Goal: Check status: Check status

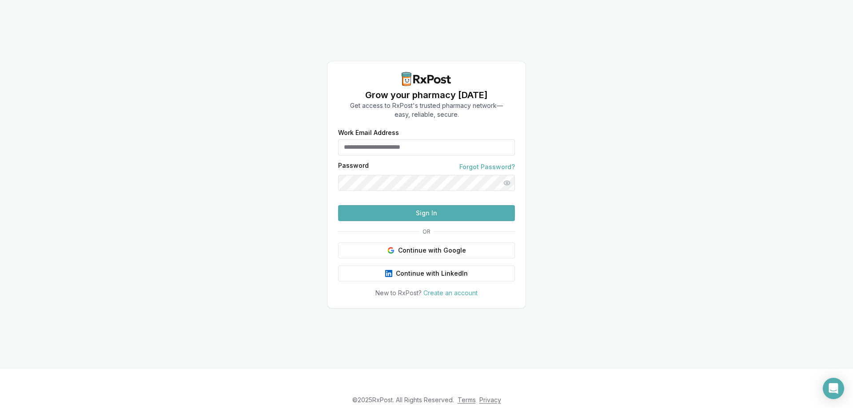
type input "**********"
click at [464, 221] on button "Sign In" at bounding box center [426, 213] width 177 height 16
click at [415, 221] on button "Sign In" at bounding box center [426, 213] width 177 height 16
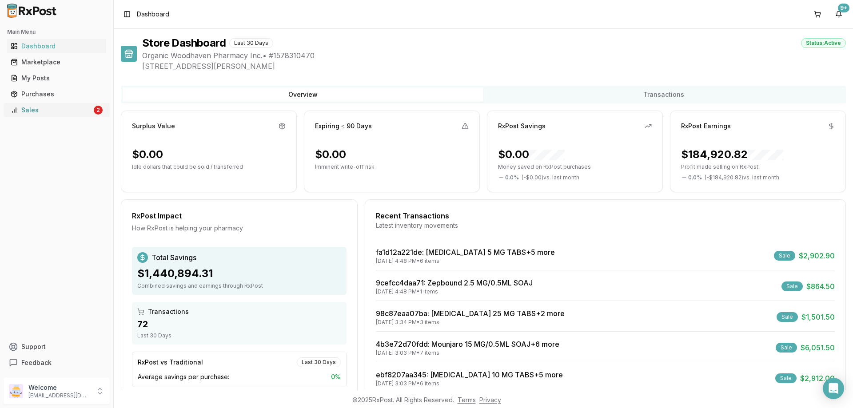
click at [70, 107] on div "Sales" at bounding box center [51, 110] width 81 height 9
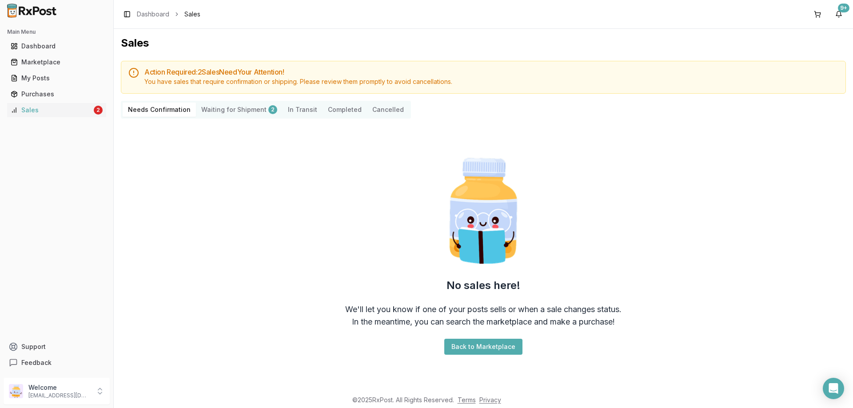
click at [161, 112] on Confirmation "Needs Confirmation" at bounding box center [159, 110] width 73 height 14
click at [62, 113] on div "Sales" at bounding box center [51, 110] width 81 height 9
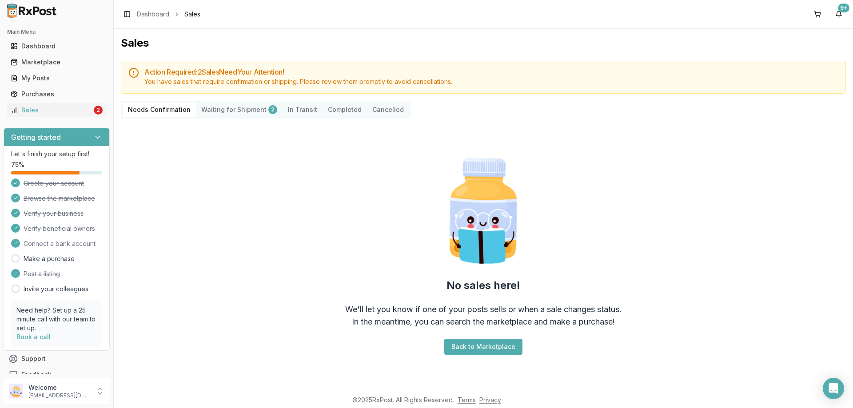
click at [168, 105] on Confirmation "Needs Confirmation" at bounding box center [159, 110] width 73 height 14
click at [271, 107] on Shipment "Waiting for Shipment 2" at bounding box center [239, 110] width 87 height 14
click at [61, 112] on div "Sales" at bounding box center [51, 110] width 81 height 9
click at [243, 105] on Shipment "Waiting for Shipment 2" at bounding box center [239, 110] width 87 height 14
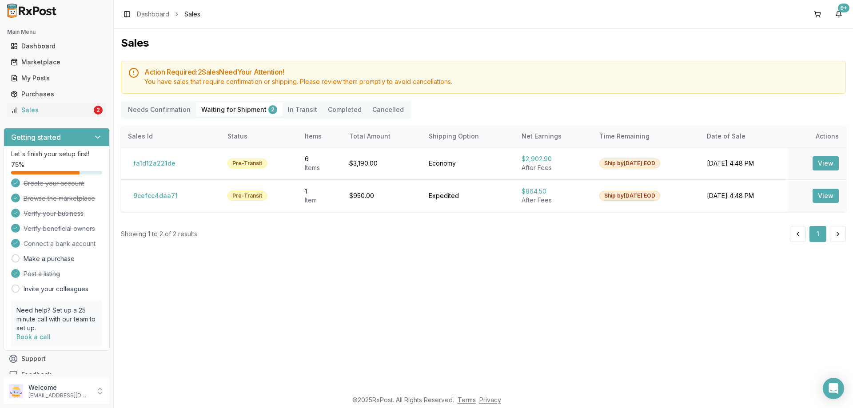
click at [144, 107] on Confirmation "Needs Confirmation" at bounding box center [159, 110] width 73 height 14
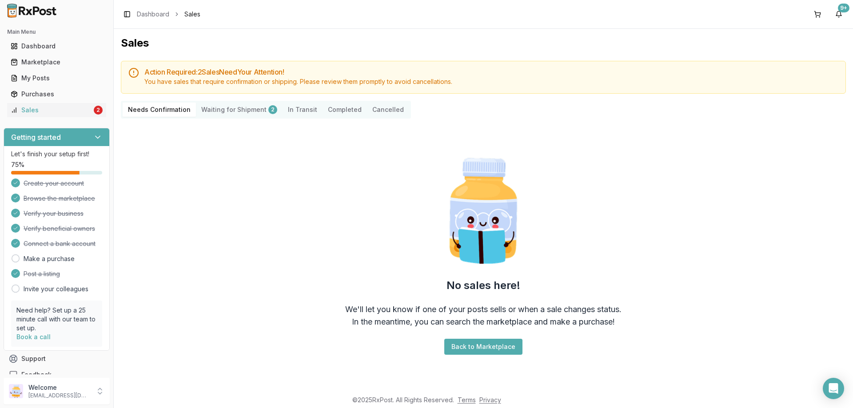
click at [240, 111] on Shipment "Waiting for Shipment 2" at bounding box center [239, 110] width 87 height 14
